Goal: Complete application form

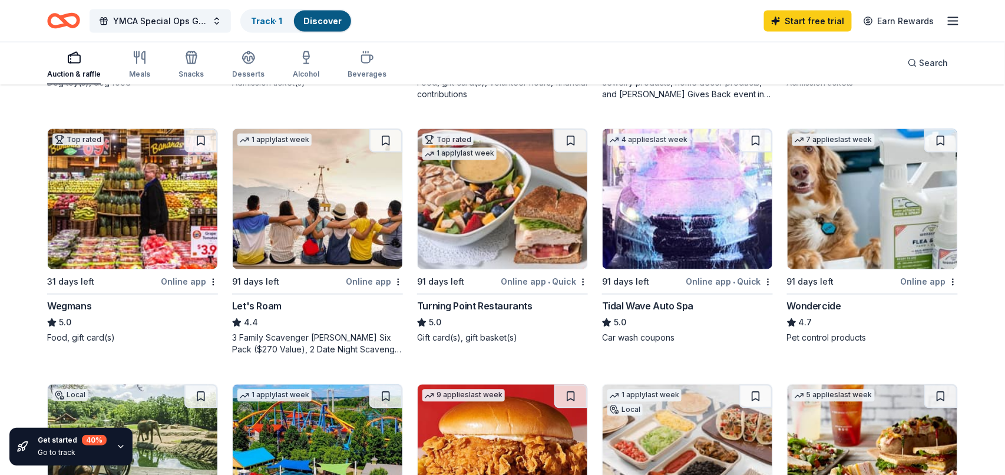
scroll to position [578, 0]
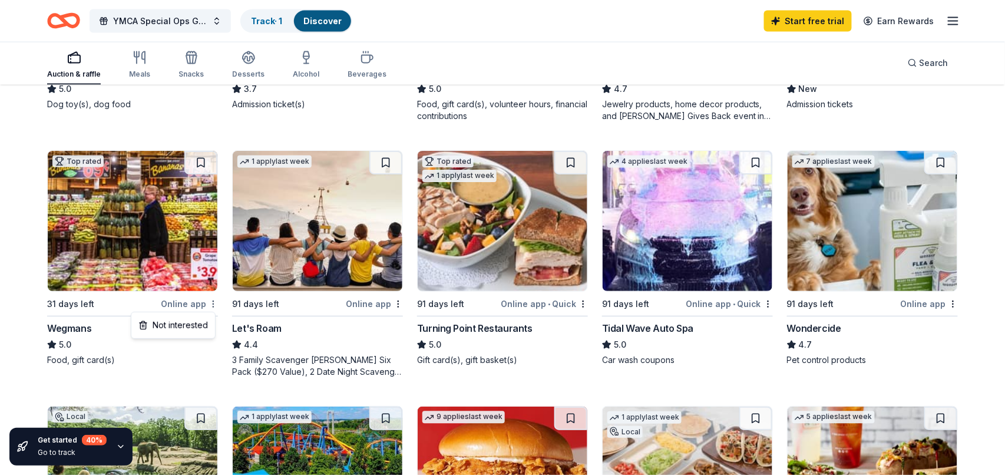
click at [177, 304] on div "Online app" at bounding box center [189, 303] width 57 height 15
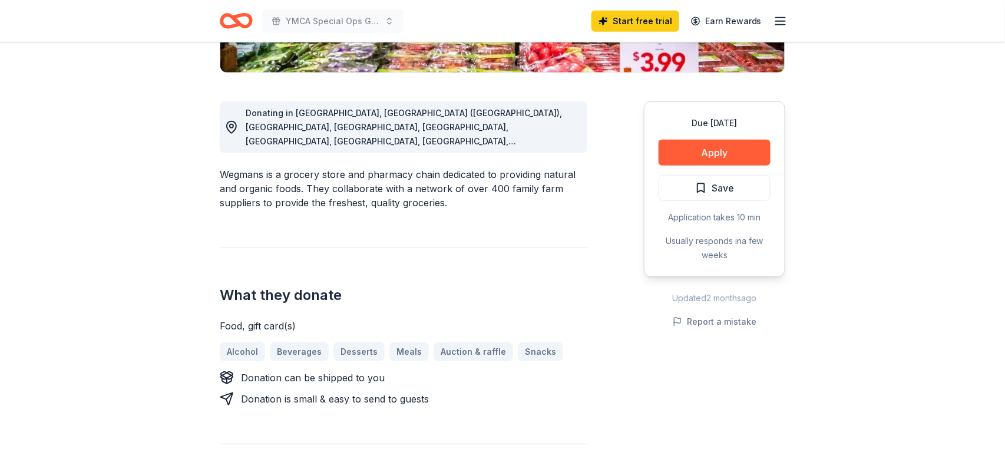
scroll to position [297, 0]
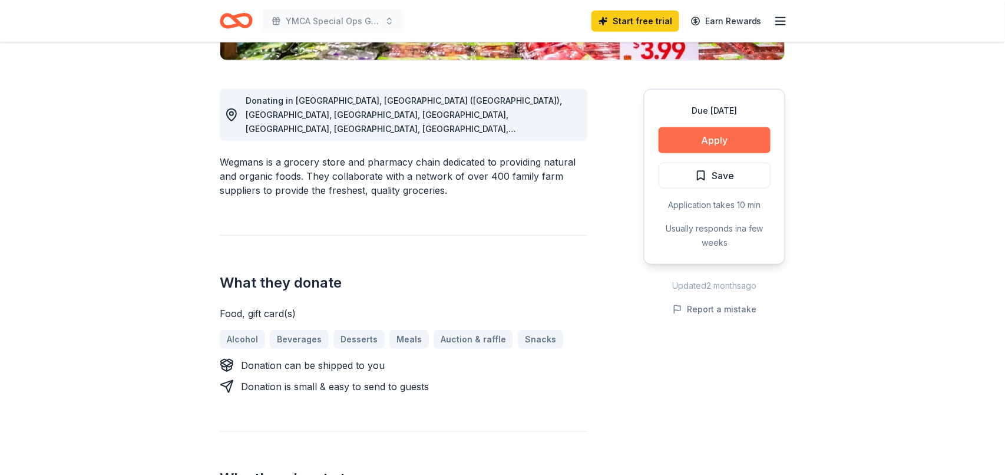
click at [705, 143] on button "Apply" at bounding box center [714, 140] width 112 height 26
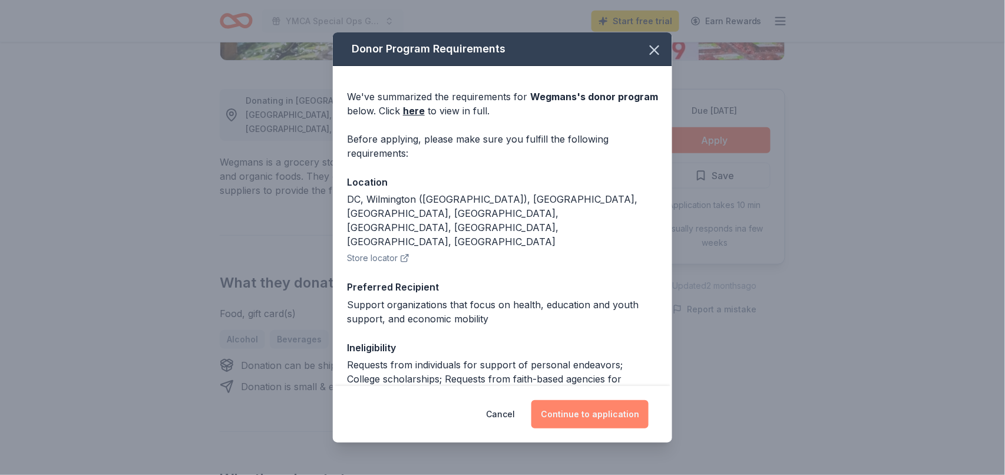
click at [575, 413] on button "Continue to application" at bounding box center [589, 414] width 117 height 28
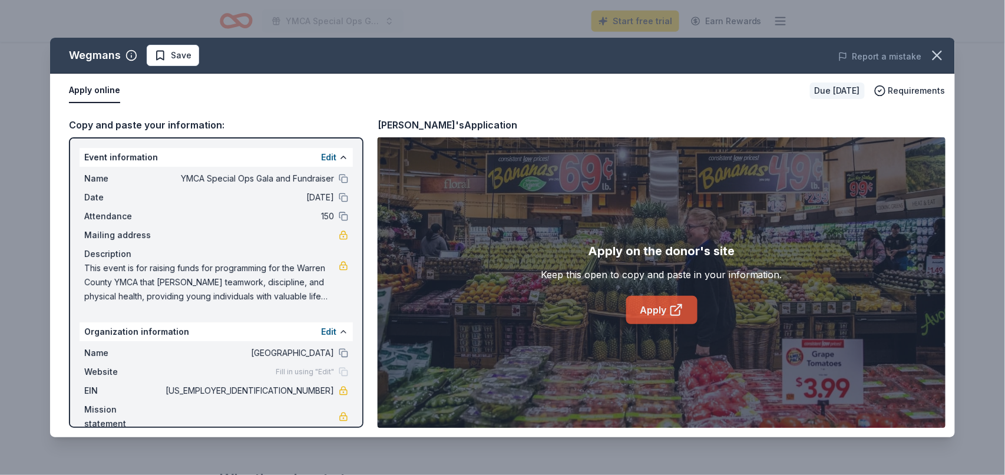
click at [654, 310] on link "Apply" at bounding box center [661, 310] width 71 height 28
